Goal: Information Seeking & Learning: Learn about a topic

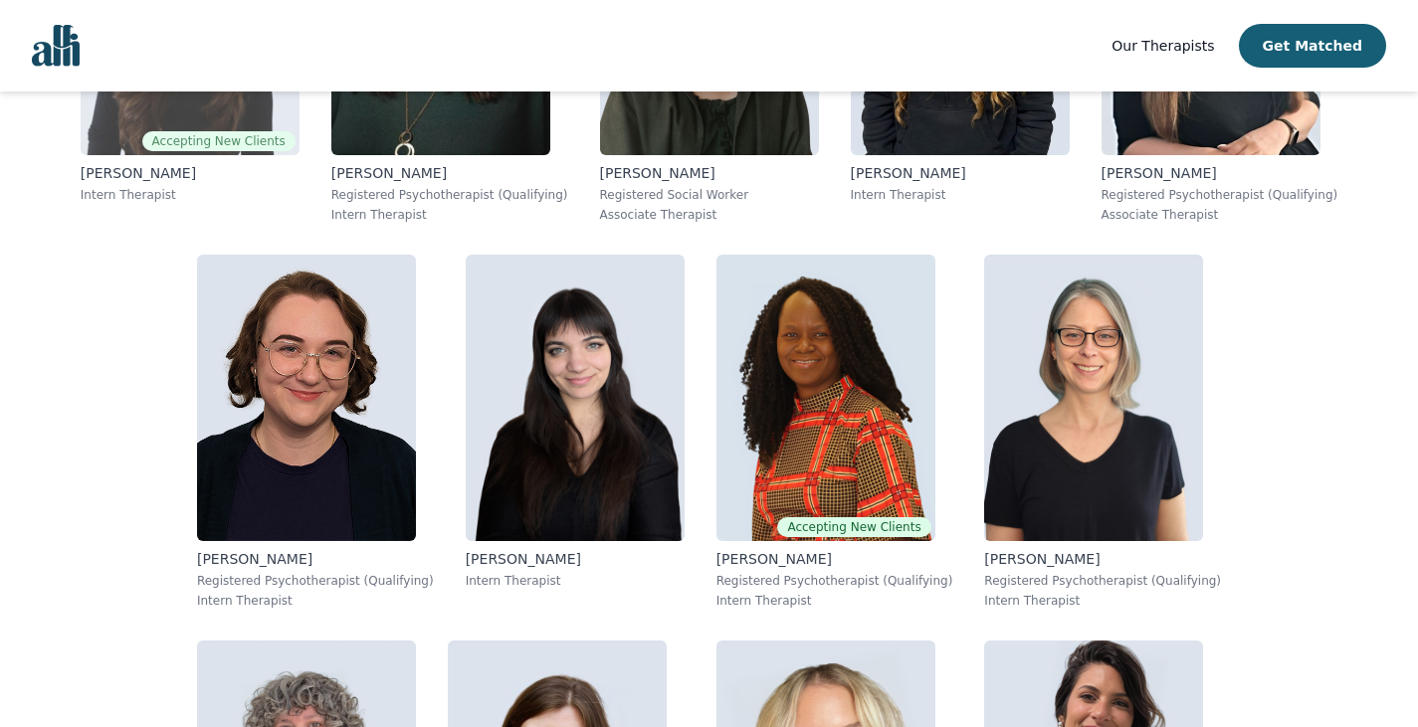
scroll to position [1691, 0]
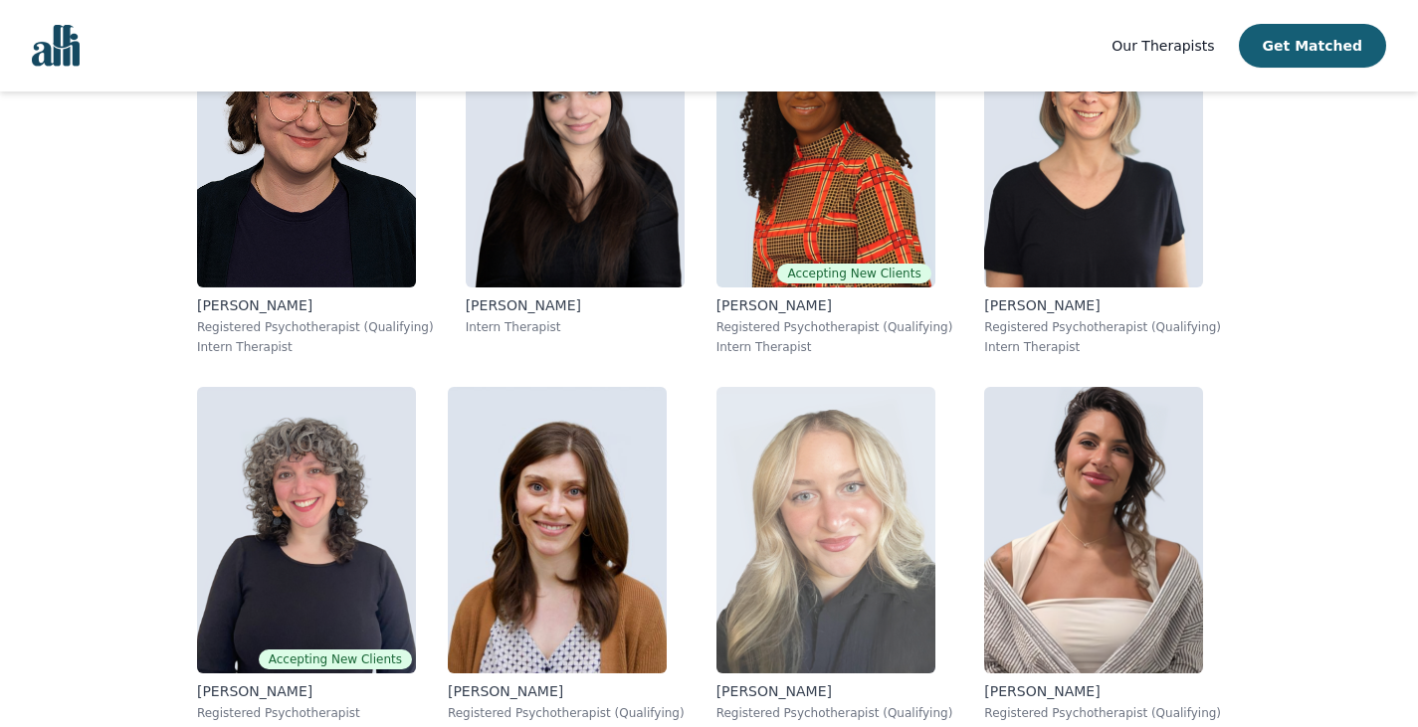
click at [935, 387] on img at bounding box center [825, 530] width 219 height 287
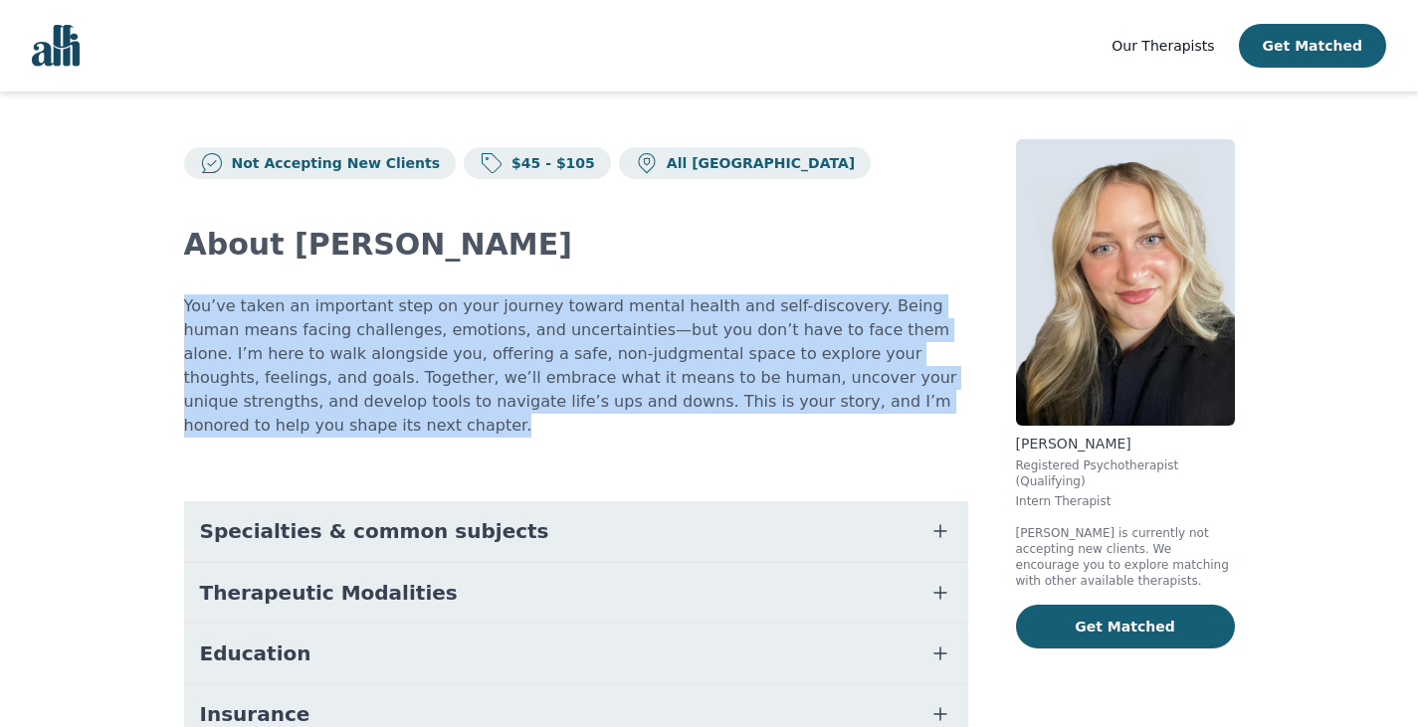
drag, startPoint x: 806, startPoint y: 400, endPoint x: 177, endPoint y: 303, distance: 636.2
click at [177, 303] on div "Not Accepting New Clients $45 - $105 All Canada About [PERSON_NAME] You’ve take…" at bounding box center [709, 540] width 1146 height 897
copy p "You’ve taken an important step on your journey toward mental health and self-di…"
click at [390, 517] on span "Specialties & common subjects" at bounding box center [374, 531] width 349 height 28
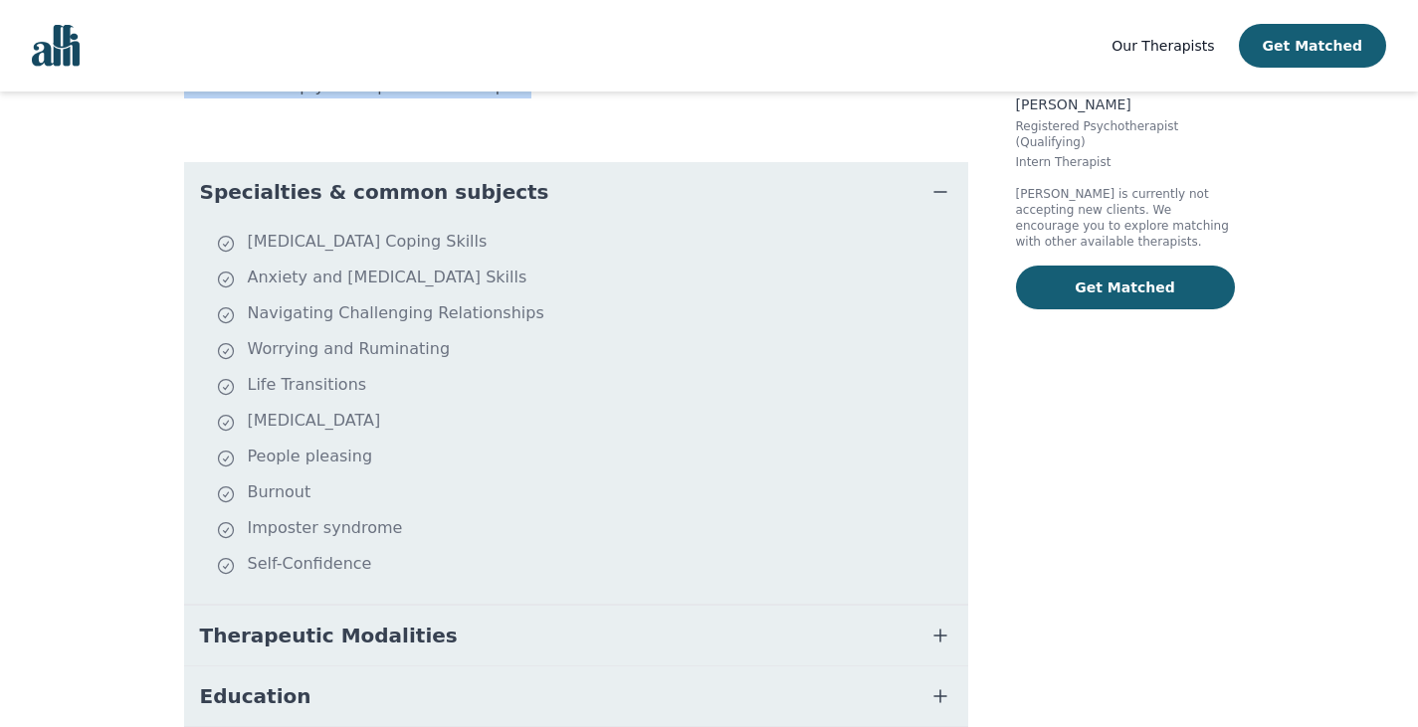
scroll to position [398, 0]
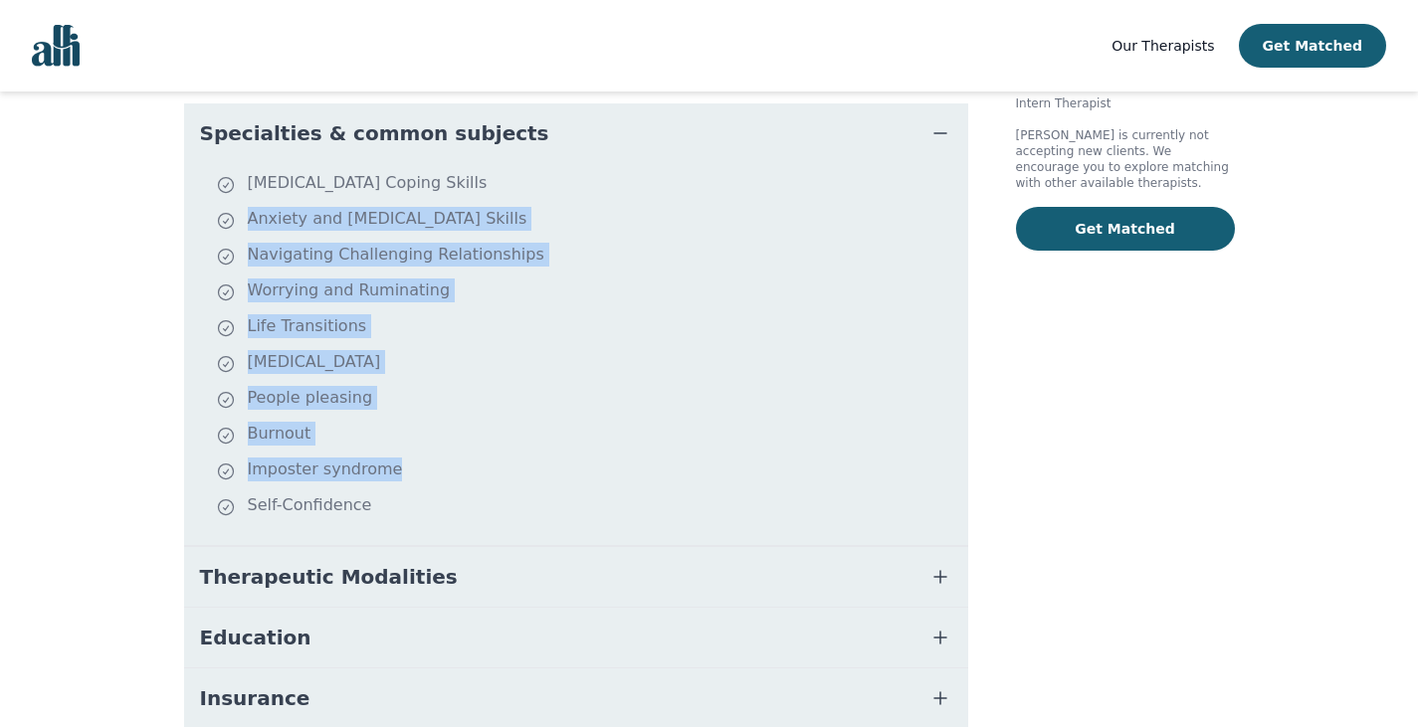
drag, startPoint x: 387, startPoint y: 484, endPoint x: 233, endPoint y: 175, distance: 344.8
click at [233, 175] on ul "[MEDICAL_DATA] Coping Skills Anxiety and [MEDICAL_DATA] Skills Navigating Chall…" at bounding box center [576, 354] width 768 height 366
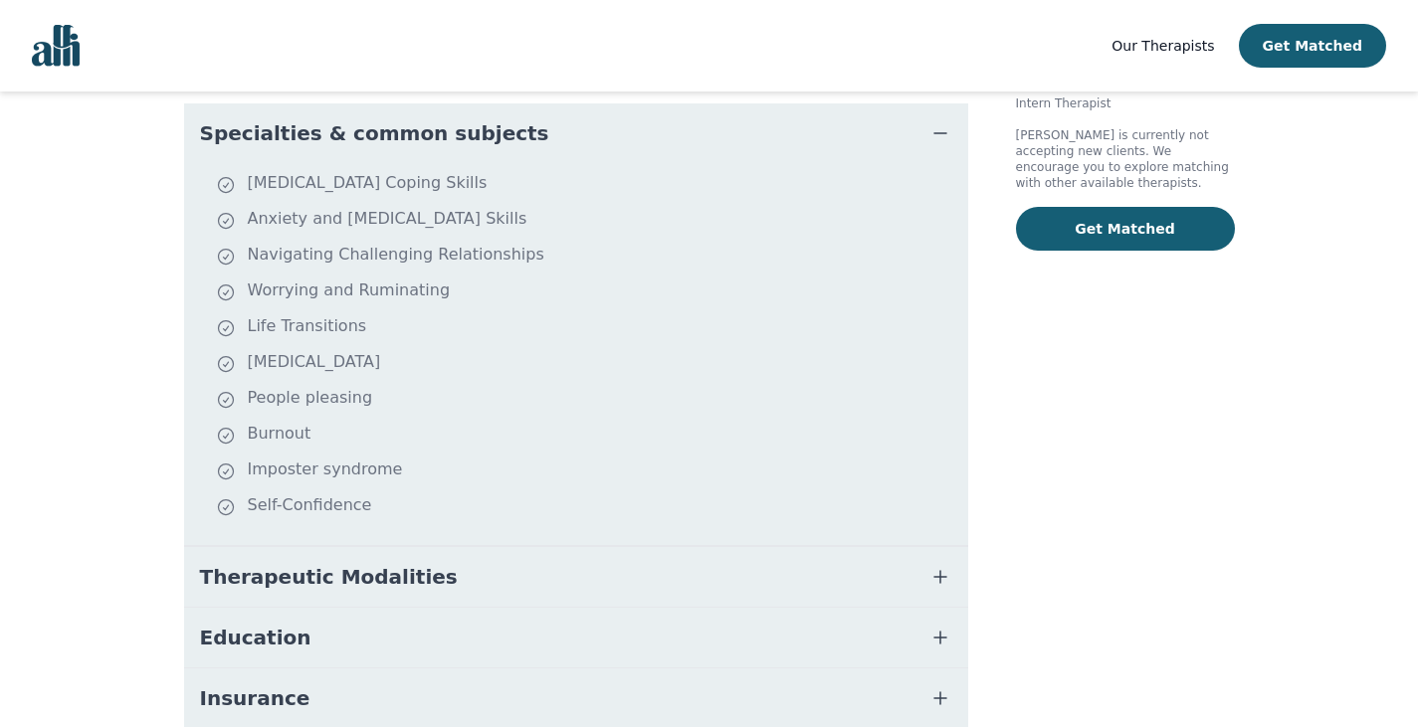
click at [395, 502] on ul "[MEDICAL_DATA] Coping Skills Anxiety and [MEDICAL_DATA] Skills Navigating Chall…" at bounding box center [576, 354] width 768 height 366
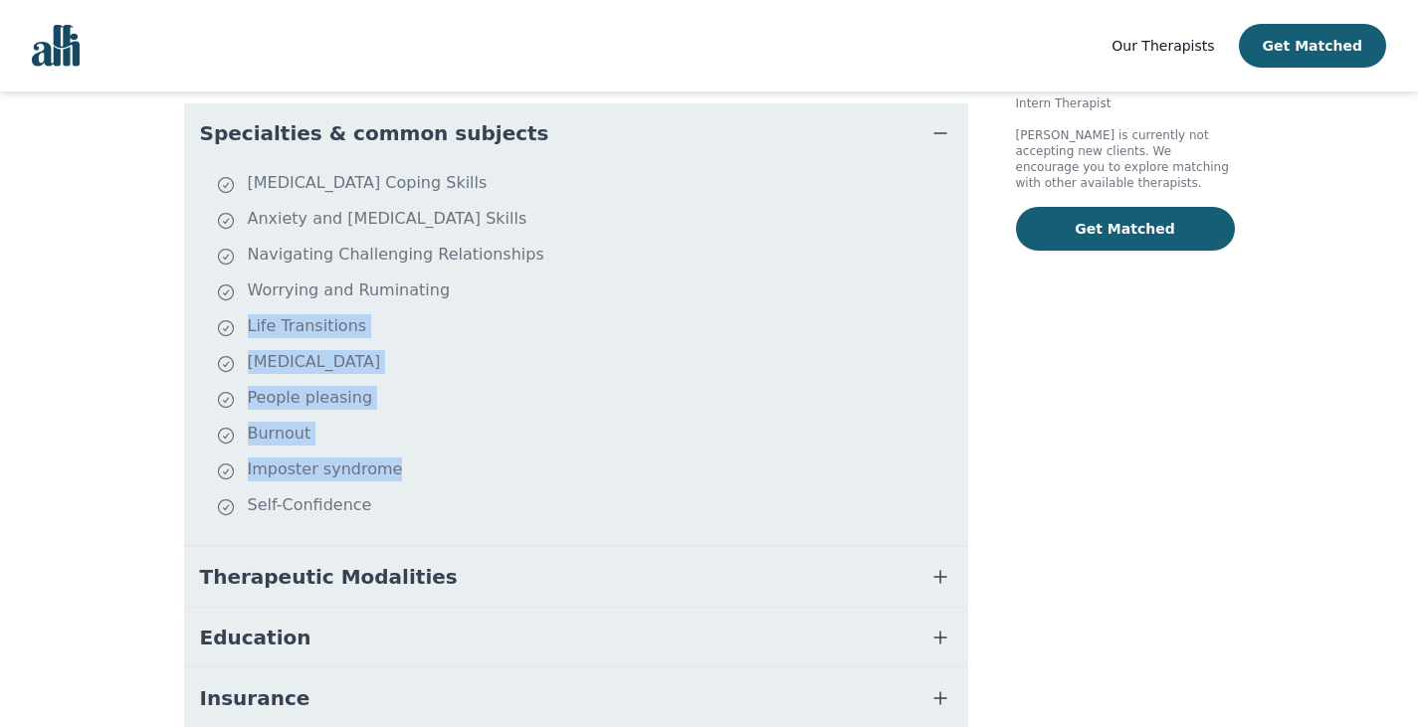
drag, startPoint x: 389, startPoint y: 493, endPoint x: 227, endPoint y: 287, distance: 262.9
click at [227, 287] on ul "[MEDICAL_DATA] Coping Skills Anxiety and [MEDICAL_DATA] Skills Navigating Chall…" at bounding box center [576, 354] width 768 height 366
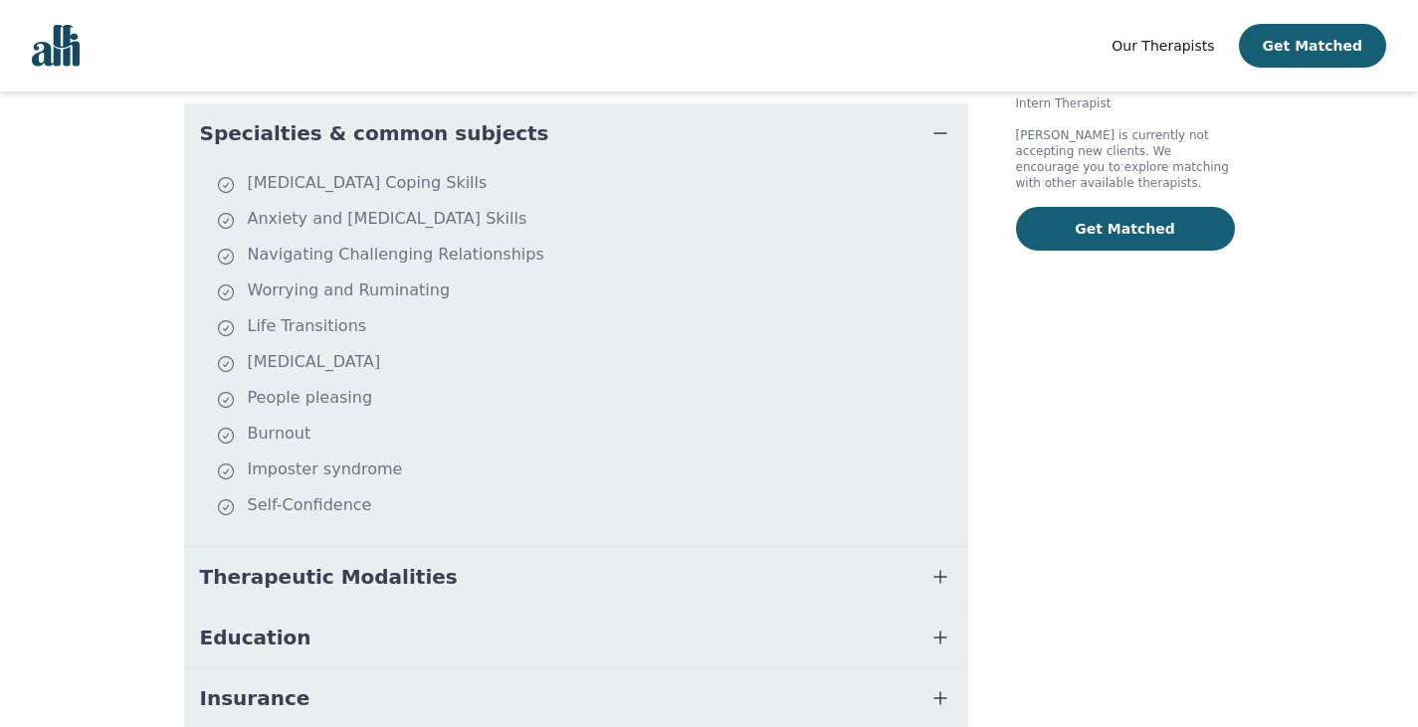
click at [593, 171] on li "[MEDICAL_DATA] Coping Skills" at bounding box center [588, 185] width 744 height 28
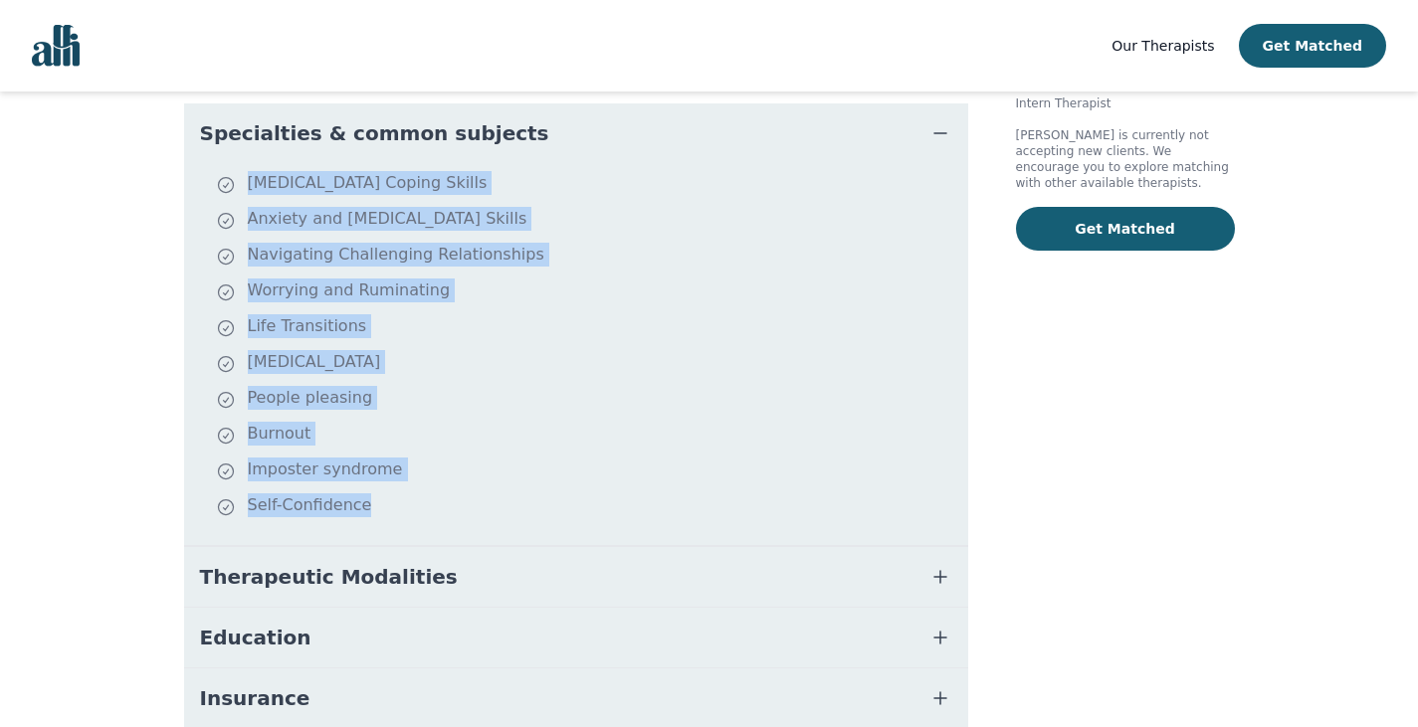
drag, startPoint x: 192, startPoint y: 146, endPoint x: 376, endPoint y: 513, distance: 410.7
click at [376, 513] on dd "[MEDICAL_DATA] Coping Skills Anxiety and [MEDICAL_DATA] Skills Navigating Chall…" at bounding box center [576, 354] width 784 height 382
copy ul "[MEDICAL_DATA] Coping Skills Anxiety and [MEDICAL_DATA] Skills Navigating Chall…"
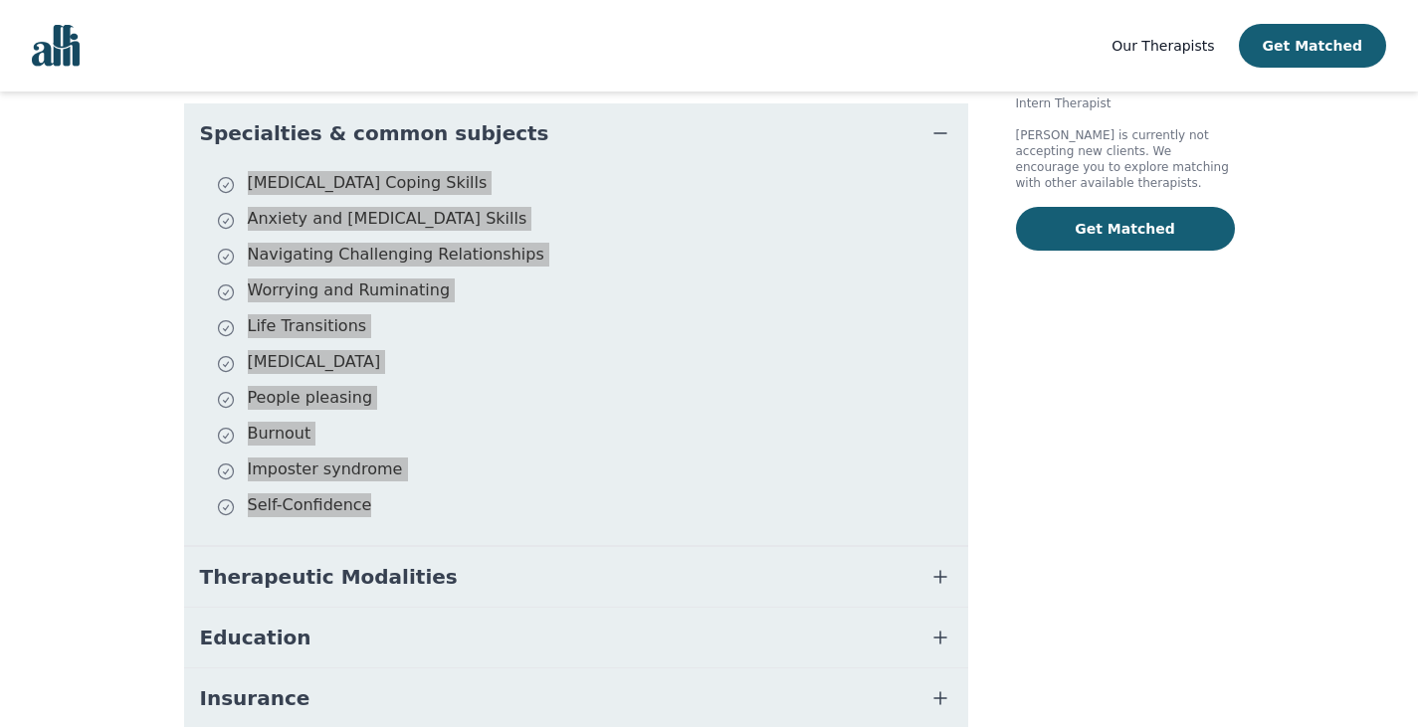
click at [579, 548] on button "Therapeutic Modalities" at bounding box center [576, 577] width 784 height 60
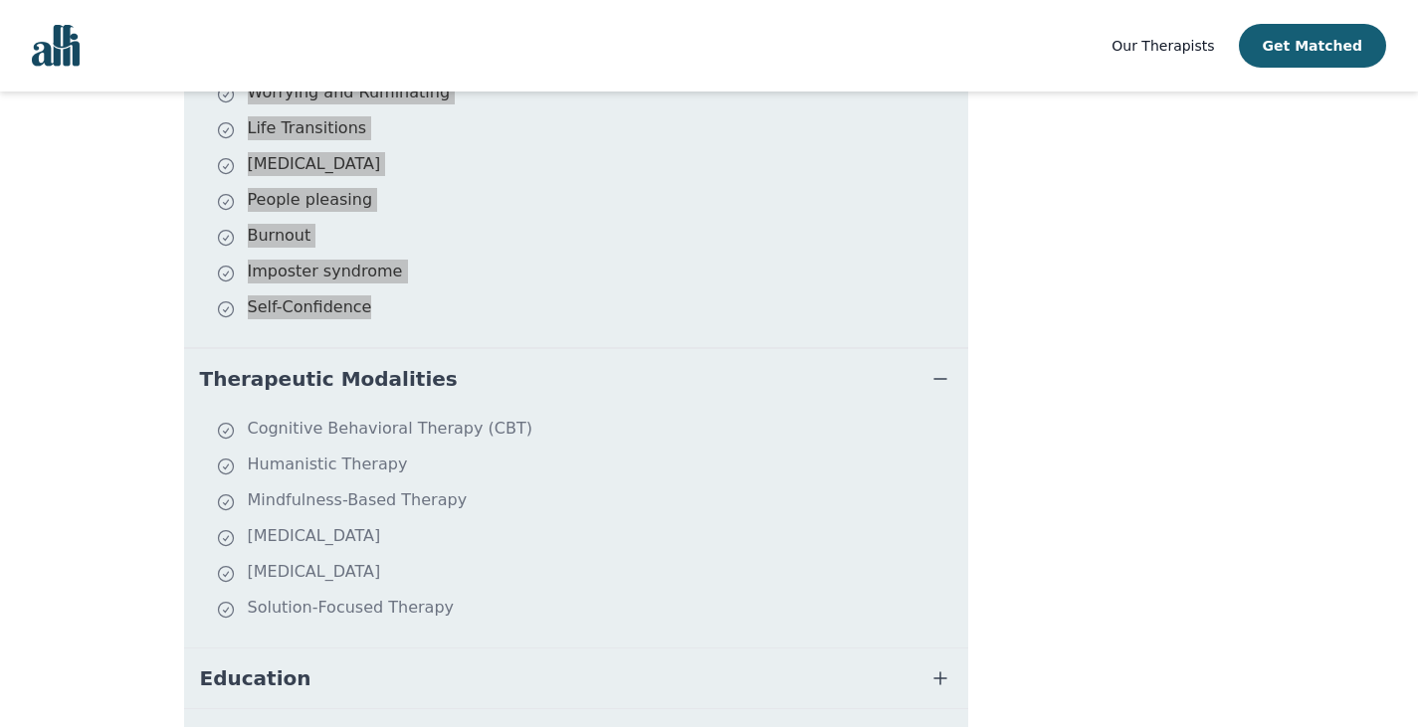
scroll to position [597, 0]
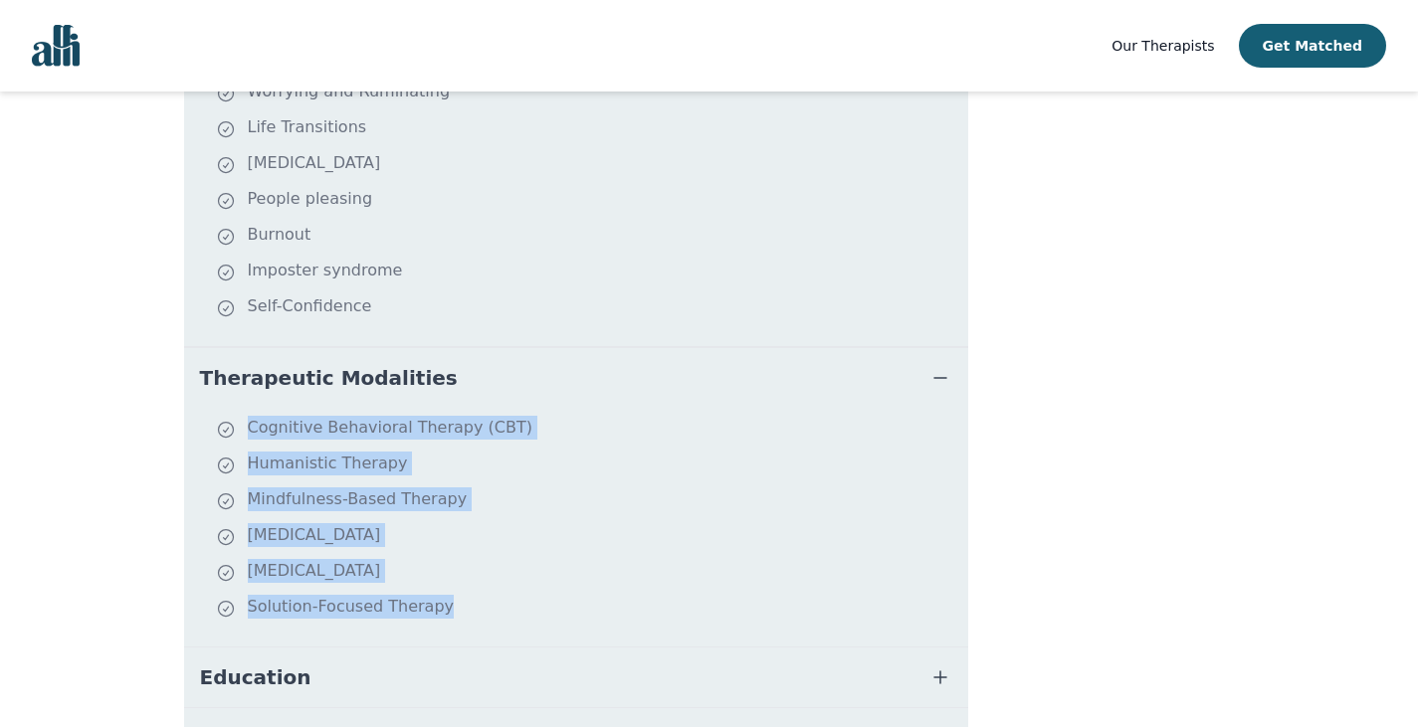
drag, startPoint x: 208, startPoint y: 404, endPoint x: 429, endPoint y: 590, distance: 288.8
click at [429, 590] on ul "Cognitive Behavioral Therapy (CBT) Humanistic Therapy Mindfulness-Based Therapy…" at bounding box center [576, 527] width 768 height 223
copy ul "Cognitive Behavioral Therapy (CBT) Humanistic Therapy Mindfulness-Based Therapy…"
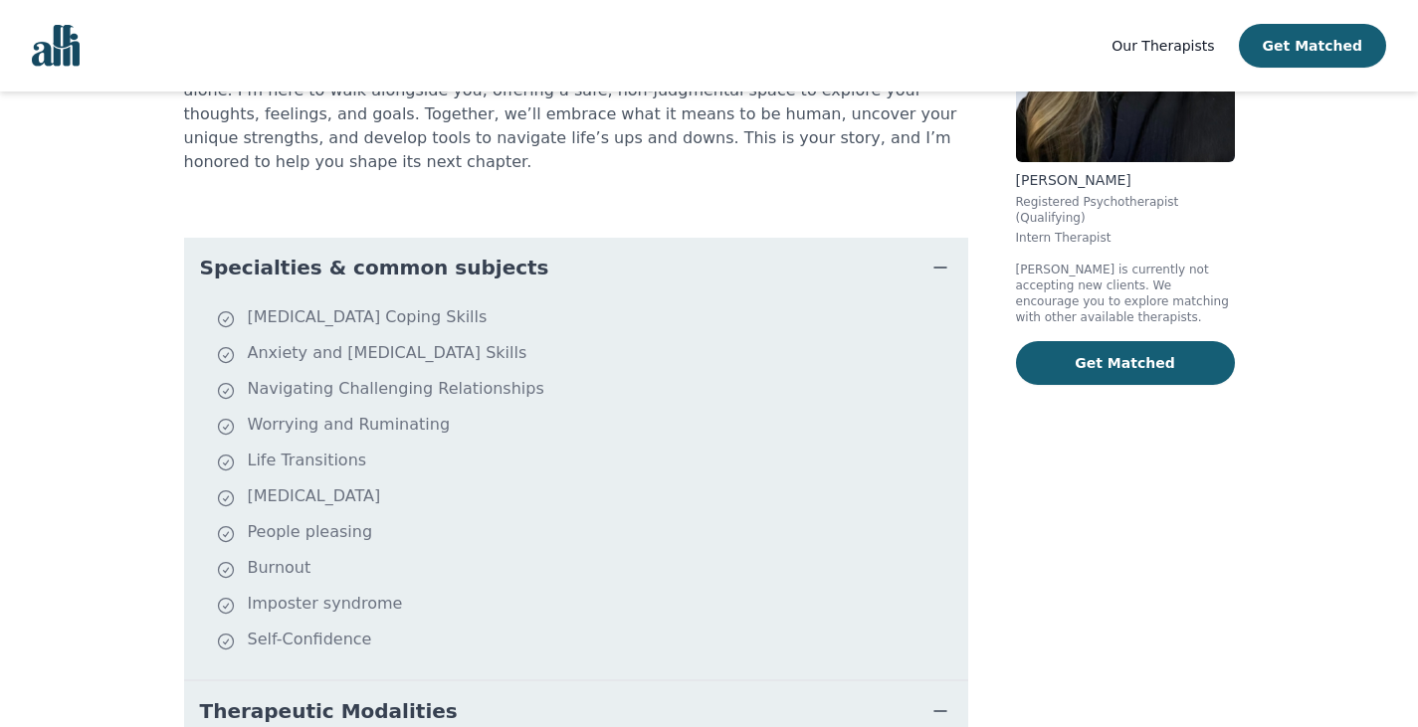
scroll to position [298, 0]
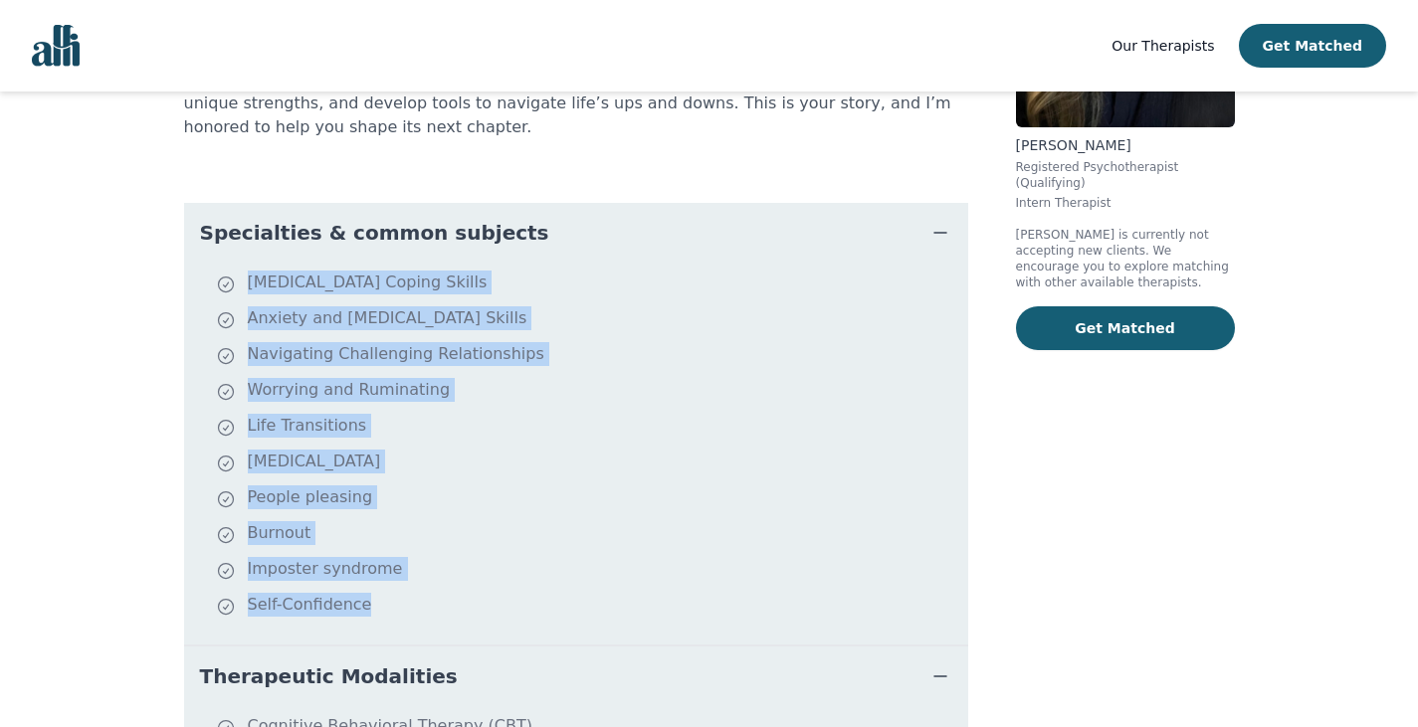
drag, startPoint x: 210, startPoint y: 261, endPoint x: 439, endPoint y: 615, distance: 421.7
click at [439, 615] on dd "[MEDICAL_DATA] Coping Skills Anxiety and [MEDICAL_DATA] Skills Navigating Chall…" at bounding box center [576, 454] width 784 height 382
copy ul "[MEDICAL_DATA] Coping Skills Anxiety and [MEDICAL_DATA] Skills Navigating Chall…"
